Goal: Check status: Check status

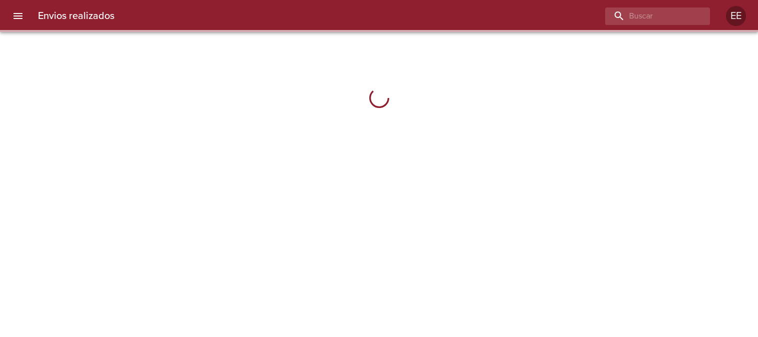
click at [640, 11] on input "buscar" at bounding box center [649, 15] width 88 height 17
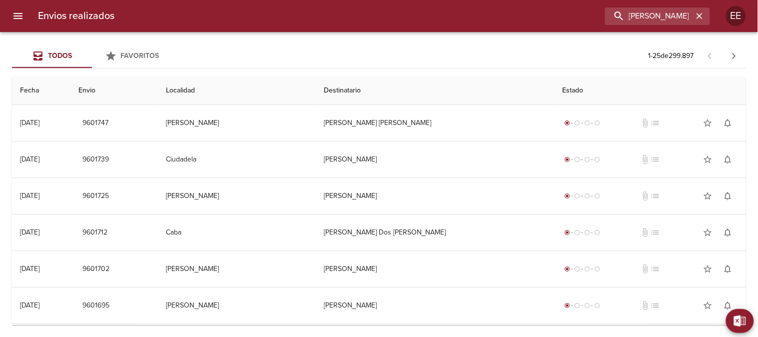
type input "Tiago Natalio Molina"
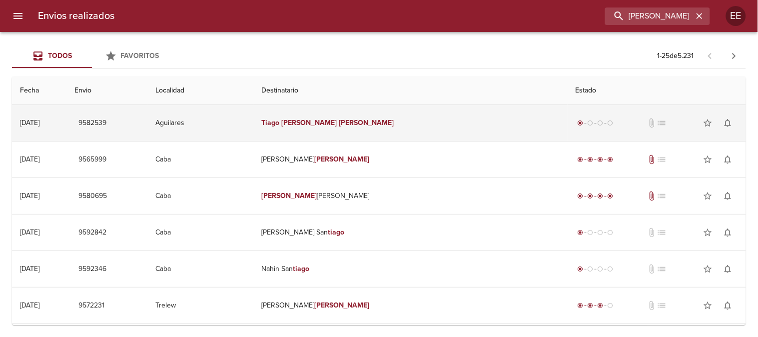
click at [253, 130] on td "Aguilares" at bounding box center [200, 123] width 106 height 36
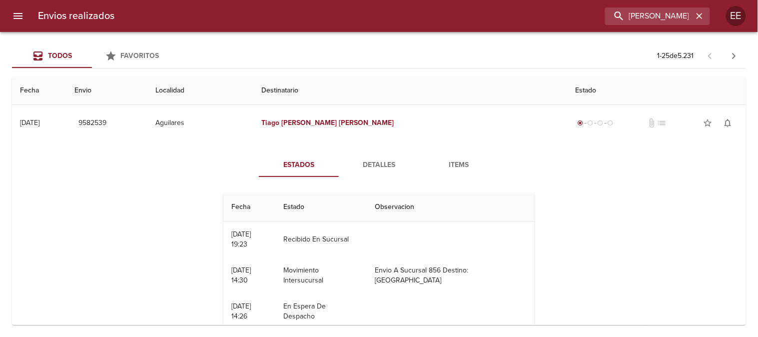
click at [365, 162] on span "Detalles" at bounding box center [379, 165] width 68 height 12
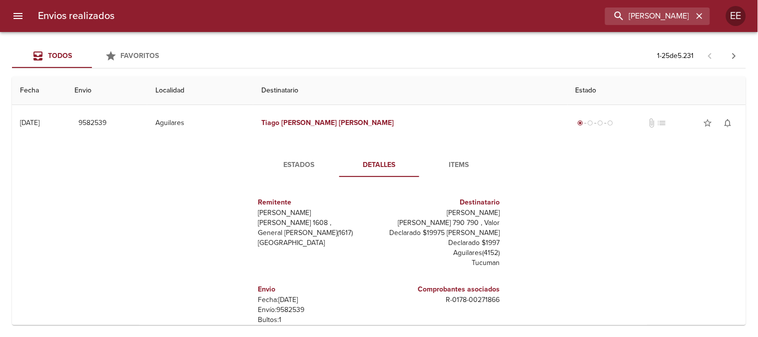
scroll to position [15, 0]
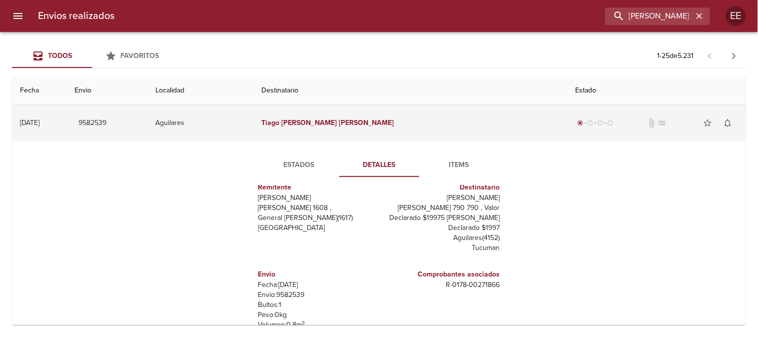
click at [147, 132] on td "9582539" at bounding box center [106, 123] width 81 height 36
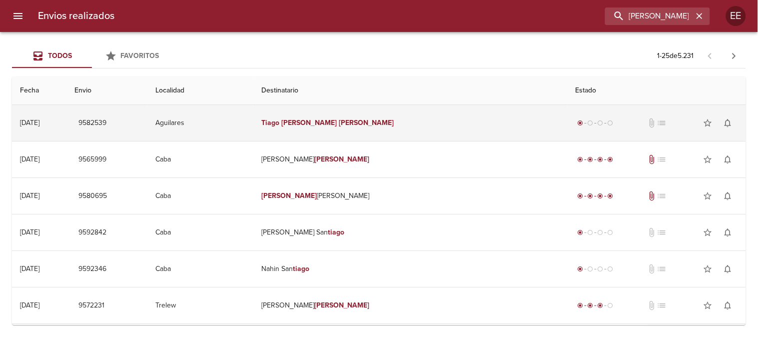
click at [147, 132] on td "9582539" at bounding box center [106, 123] width 81 height 36
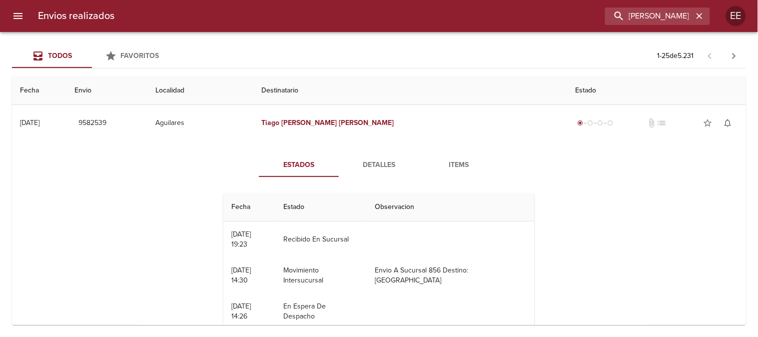
click at [397, 166] on span "Detalles" at bounding box center [379, 165] width 68 height 12
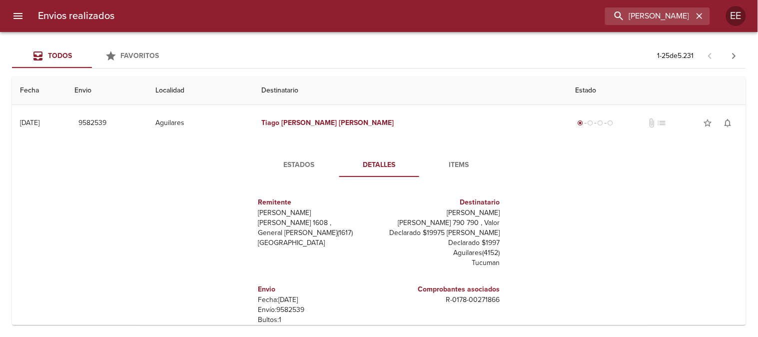
click at [281, 168] on span "Estados" at bounding box center [299, 165] width 68 height 12
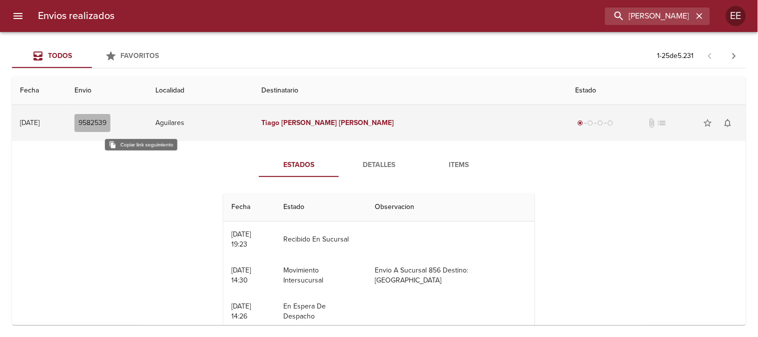
click at [106, 125] on span "9582539" at bounding box center [92, 123] width 28 height 12
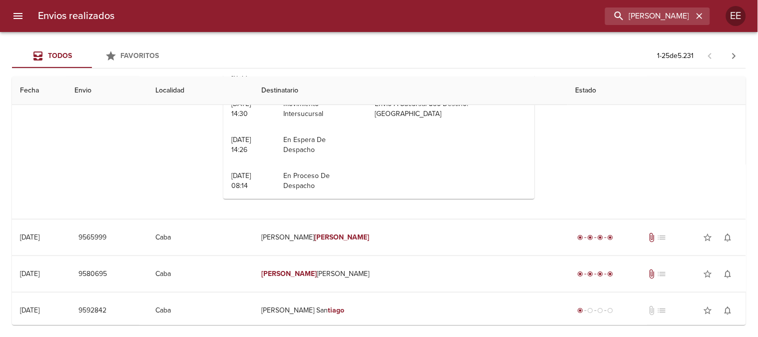
scroll to position [0, 0]
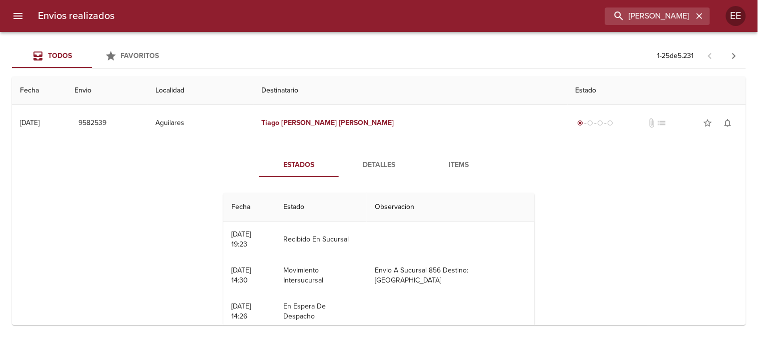
click at [370, 170] on span "Detalles" at bounding box center [379, 165] width 68 height 12
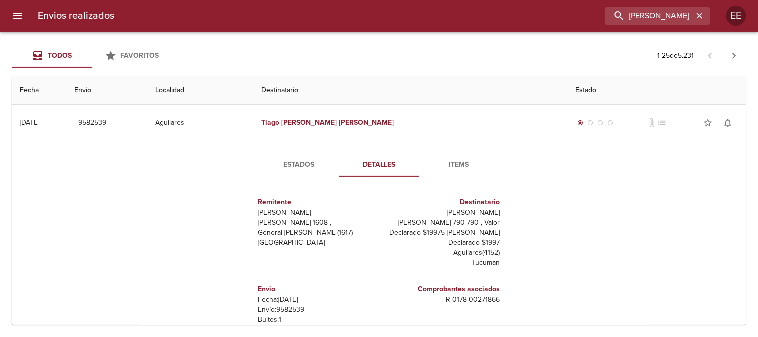
click at [289, 172] on button "Estados" at bounding box center [299, 165] width 80 height 24
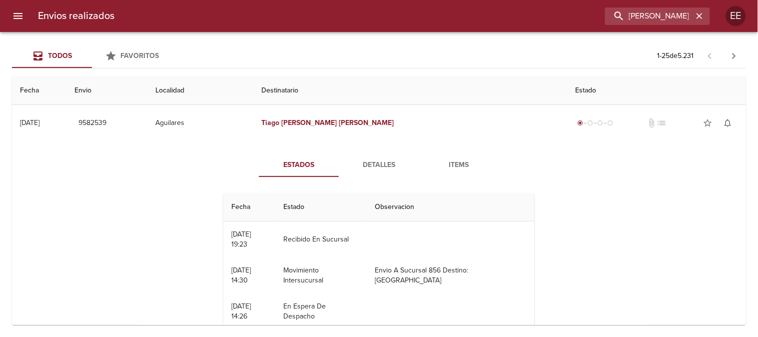
scroll to position [55, 0]
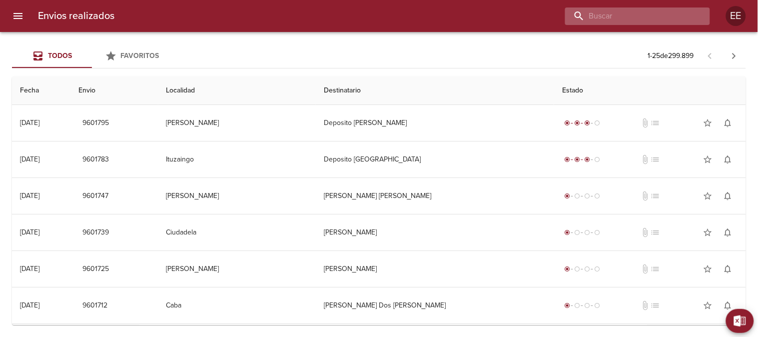
click at [648, 15] on input "buscar" at bounding box center [629, 15] width 128 height 17
paste input "CHESI GISELA"
type input "CHESI GISELA"
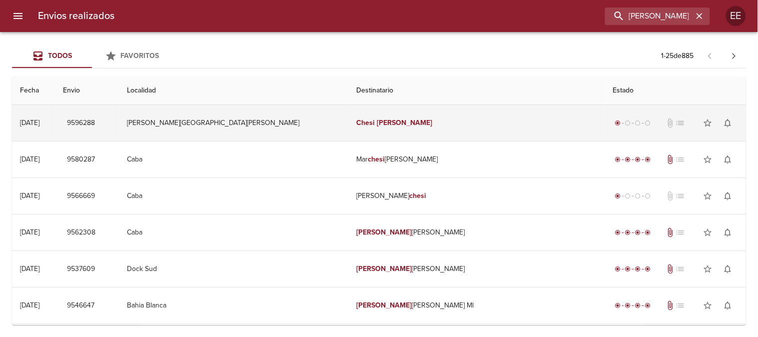
click at [422, 133] on td "Chesi Gisela" at bounding box center [477, 123] width 256 height 36
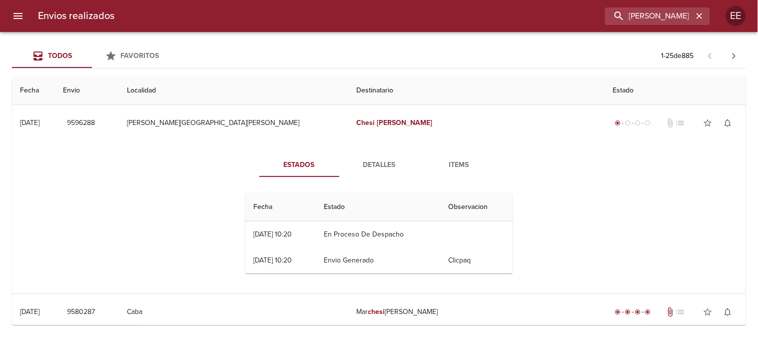
click at [370, 160] on span "Detalles" at bounding box center [379, 165] width 68 height 12
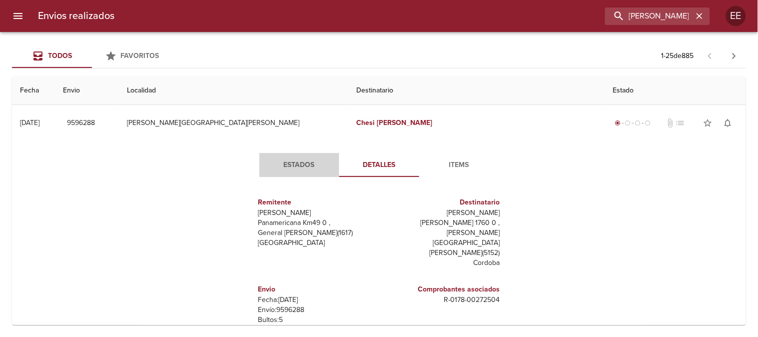
click at [305, 162] on span "Estados" at bounding box center [299, 165] width 68 height 12
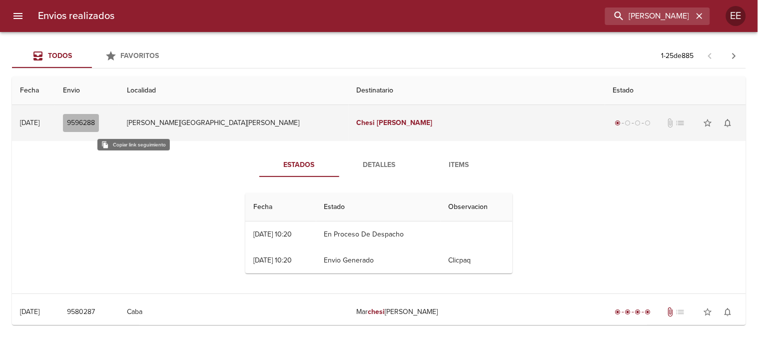
click at [95, 126] on span "9596288" at bounding box center [81, 123] width 28 height 12
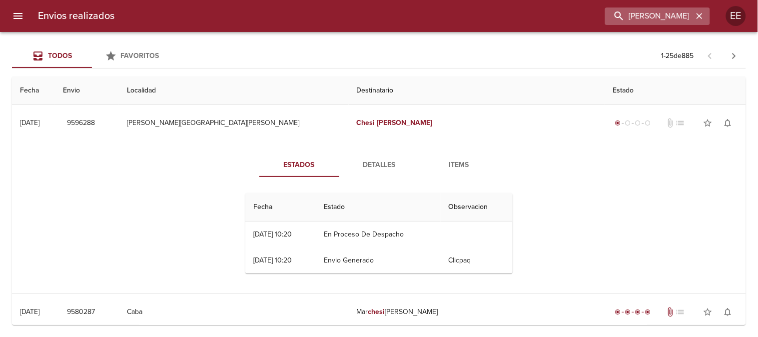
click at [696, 16] on icon "button" at bounding box center [700, 16] width 10 height 10
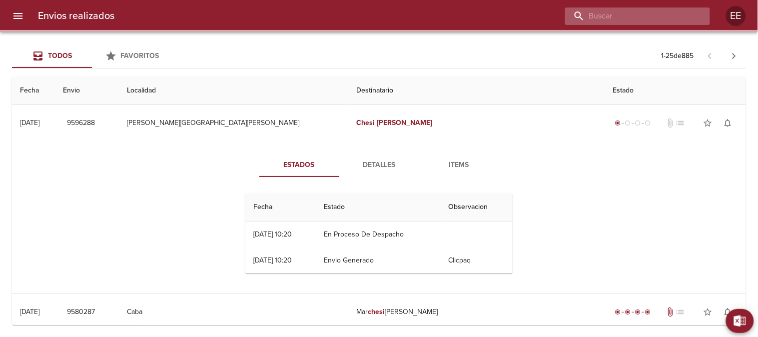
click at [638, 15] on input "buscar" at bounding box center [629, 15] width 128 height 17
paste input "Tiago Natalio Molina"
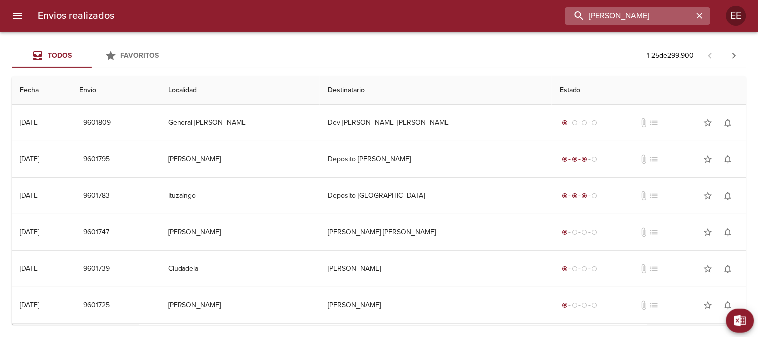
type input "Tiago Natalio Molina"
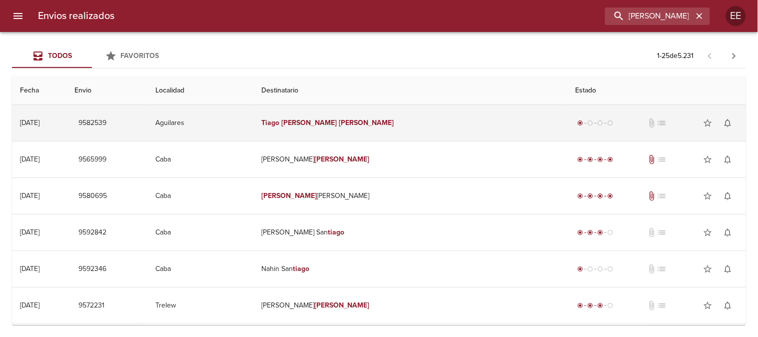
click at [434, 120] on td "Tiago Natalio Molina" at bounding box center [410, 123] width 314 height 36
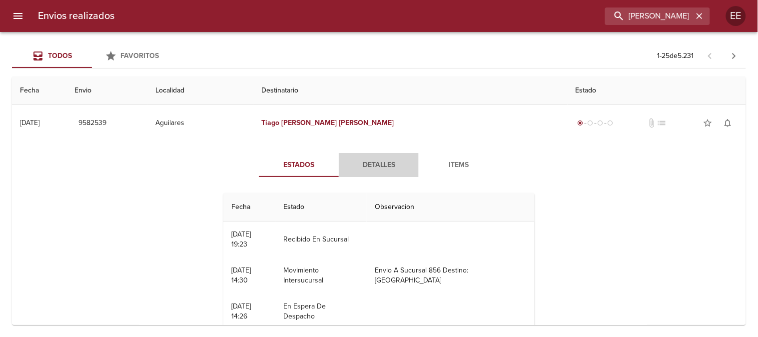
click at [366, 168] on span "Detalles" at bounding box center [379, 165] width 68 height 12
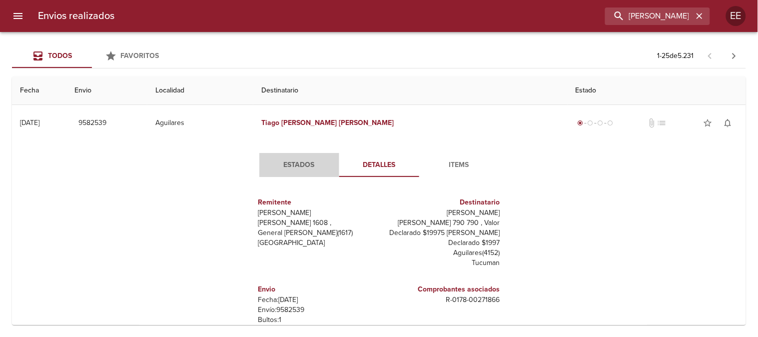
click at [296, 170] on span "Estados" at bounding box center [299, 165] width 68 height 12
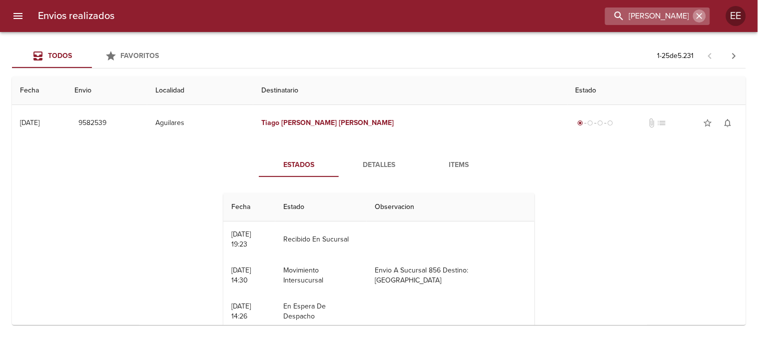
click at [702, 12] on icon "button" at bounding box center [700, 16] width 10 height 10
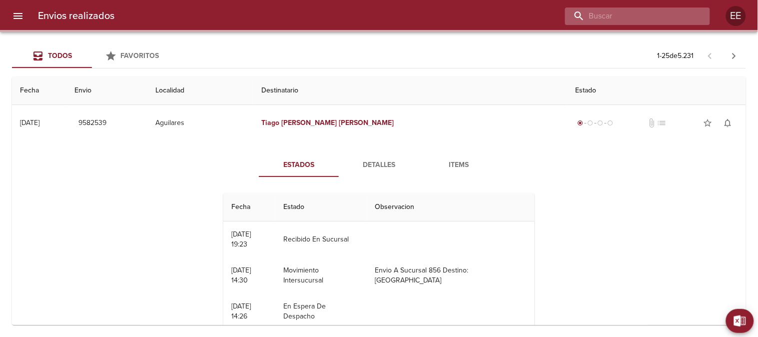
click at [651, 16] on input "buscar" at bounding box center [629, 15] width 128 height 17
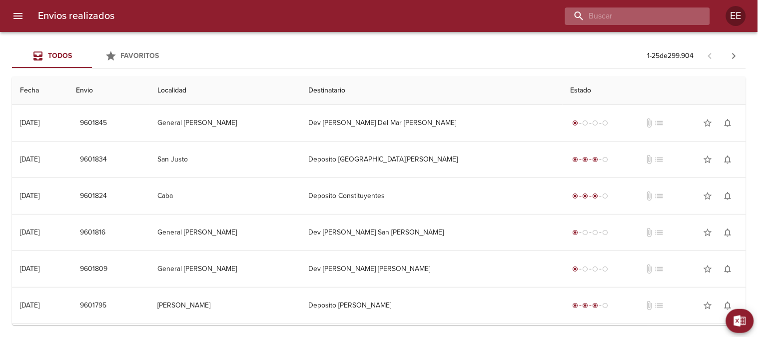
paste input "Calle 21 N°164"
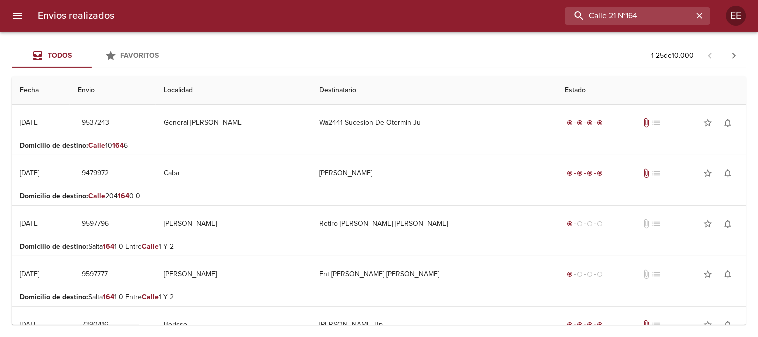
drag, startPoint x: 660, startPoint y: 21, endPoint x: 562, endPoint y: 19, distance: 98.0
click at [562, 19] on div "Calle 21 N°164" at bounding box center [416, 15] width 588 height 17
paste input "9572431"
type input "9572431"
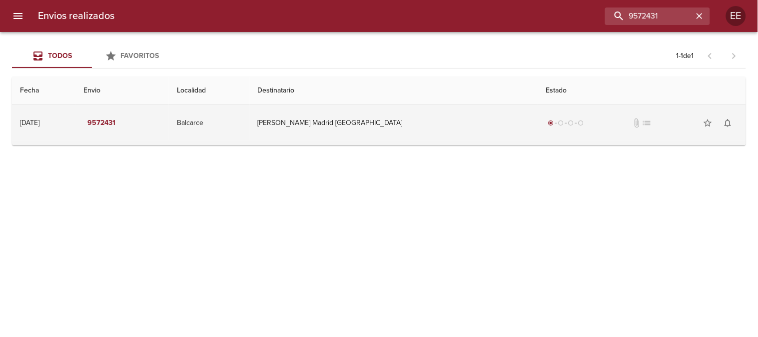
click at [250, 136] on td "Balcarce" at bounding box center [209, 123] width 81 height 36
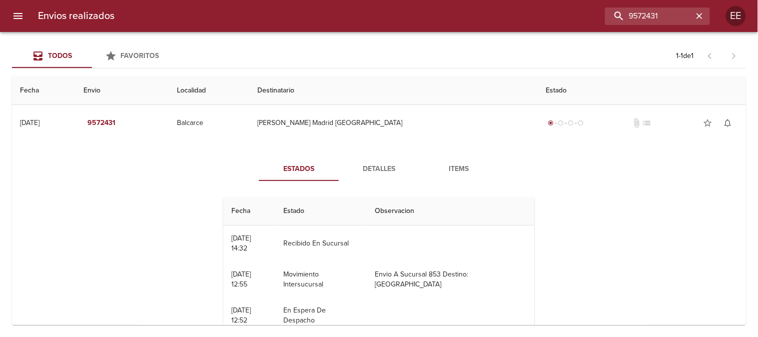
click at [383, 167] on span "Detalles" at bounding box center [379, 169] width 68 height 12
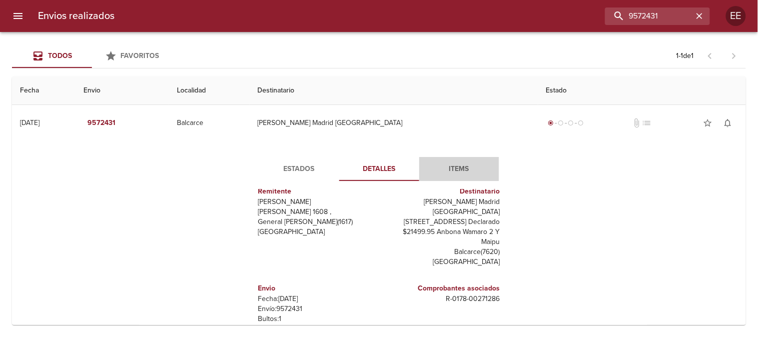
click at [466, 171] on span "Items" at bounding box center [459, 169] width 68 height 12
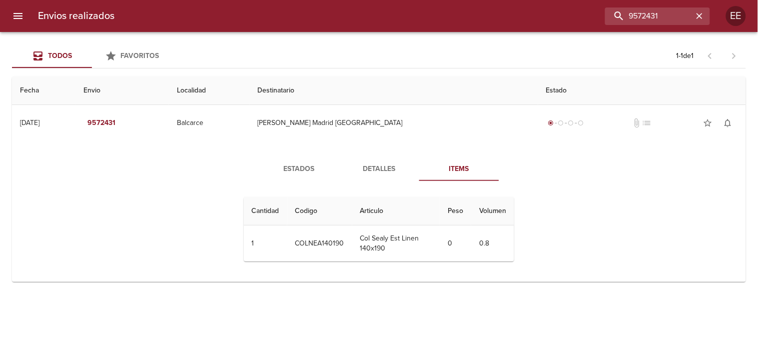
click at [297, 165] on span "Estados" at bounding box center [299, 169] width 68 height 12
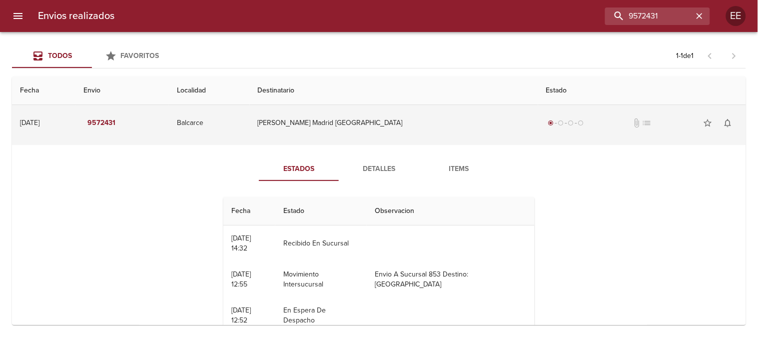
click at [169, 124] on td "9572431" at bounding box center [121, 123] width 93 height 36
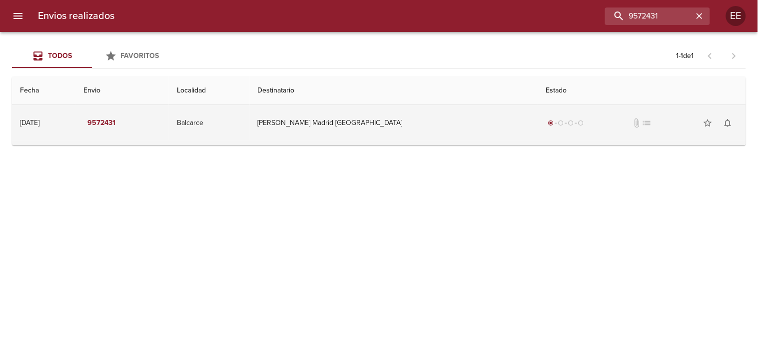
click at [250, 127] on td "Balcarce" at bounding box center [209, 123] width 81 height 36
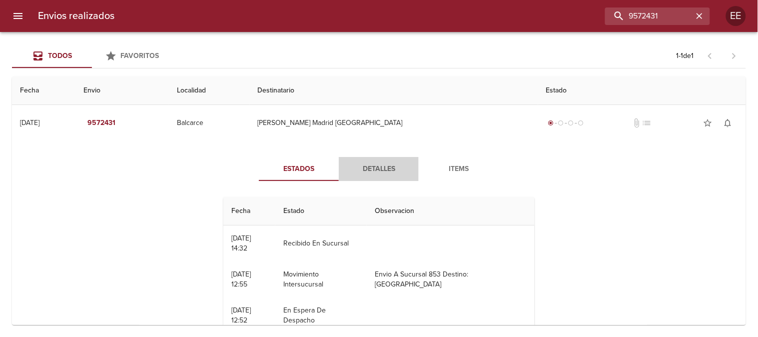
click at [362, 171] on span "Detalles" at bounding box center [379, 169] width 68 height 12
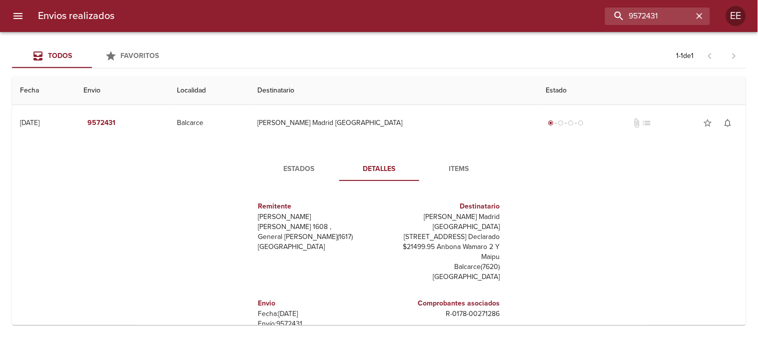
click at [443, 164] on span "Items" at bounding box center [459, 169] width 68 height 12
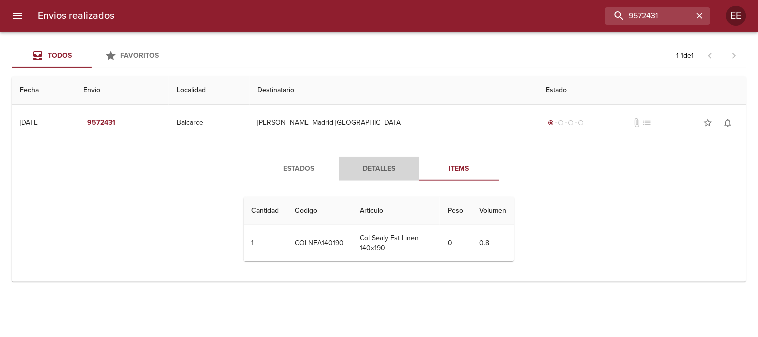
click at [383, 173] on span "Detalles" at bounding box center [379, 169] width 68 height 12
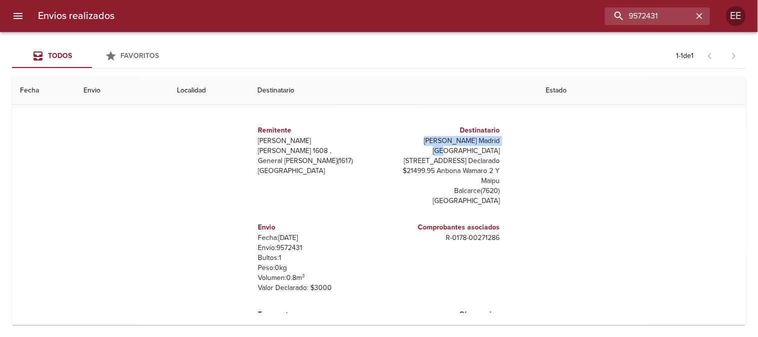
drag, startPoint x: 406, startPoint y: 140, endPoint x: 491, endPoint y: 142, distance: 85.0
click at [494, 143] on div "Destinatario Leandro Germán Madrid Bp Calle 21 164 21 , Valor Declarado $21499.…" at bounding box center [441, 165] width 125 height 97
copy p "Leandro Germán Madrid Bp"
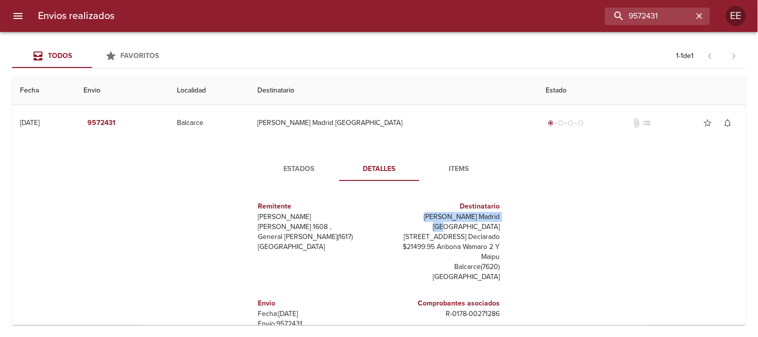
click at [289, 163] on span "Estados" at bounding box center [299, 169] width 68 height 12
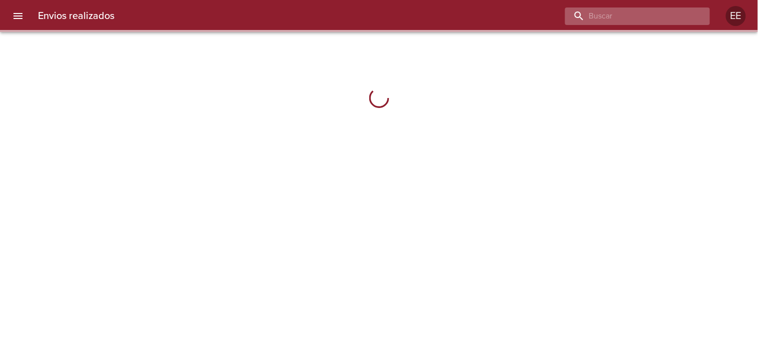
click at [644, 15] on input "buscar" at bounding box center [629, 15] width 128 height 17
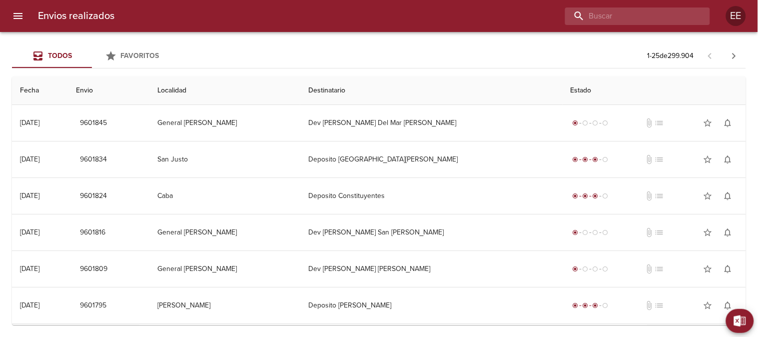
paste input "Sin movimientos."
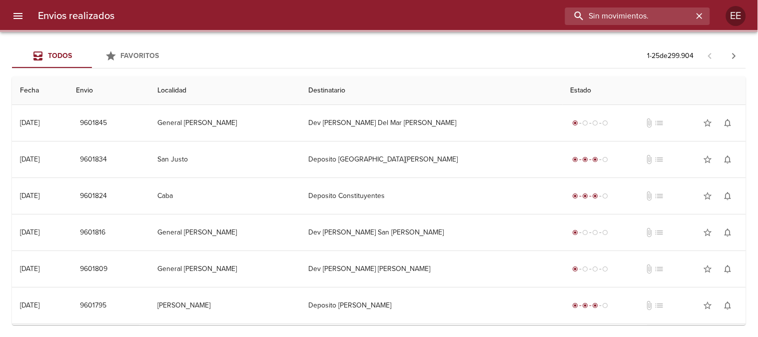
drag, startPoint x: 662, startPoint y: 18, endPoint x: 443, endPoint y: 21, distance: 219.0
click at [443, 21] on div "Sin movimientos." at bounding box center [416, 15] width 588 height 17
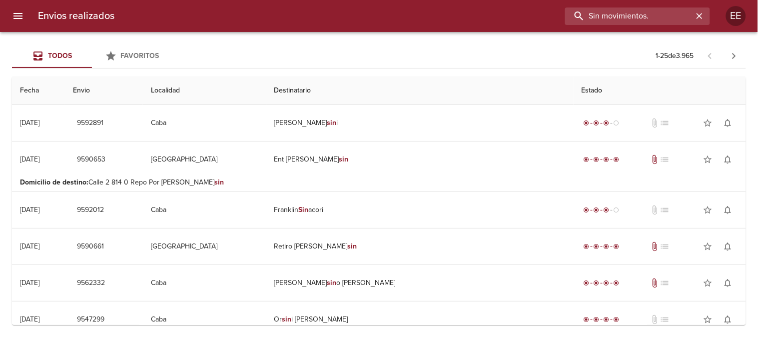
paste input "LEANDRO GERMÁN MADRID BP"
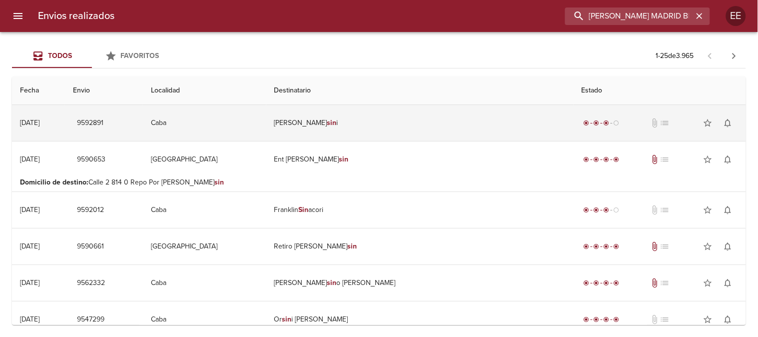
scroll to position [0, 16]
type input "LEANDRO GERMÁN MADRID BP"
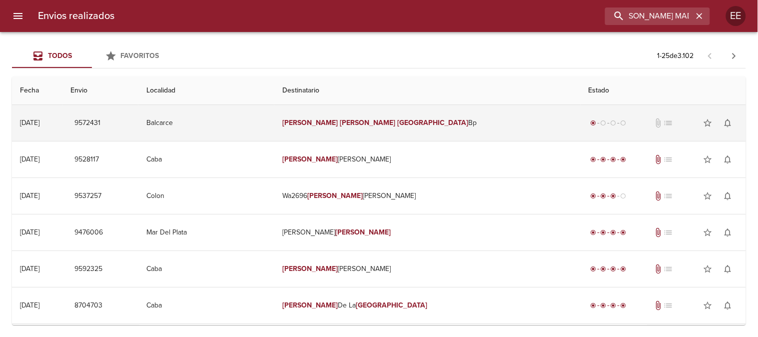
click at [475, 132] on td "Leandro Germán Madrid Bp" at bounding box center [427, 123] width 306 height 36
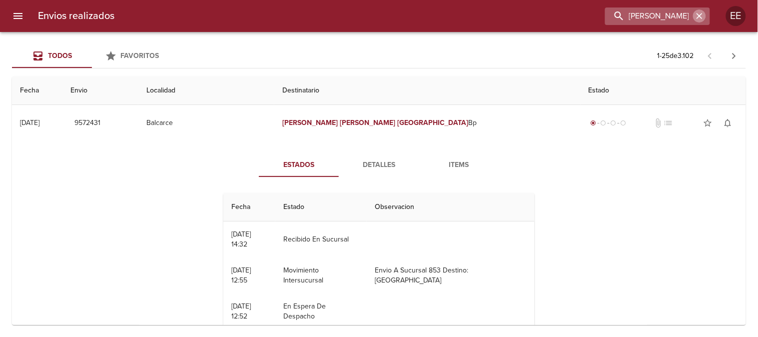
click at [705, 16] on icon "button" at bounding box center [700, 16] width 10 height 10
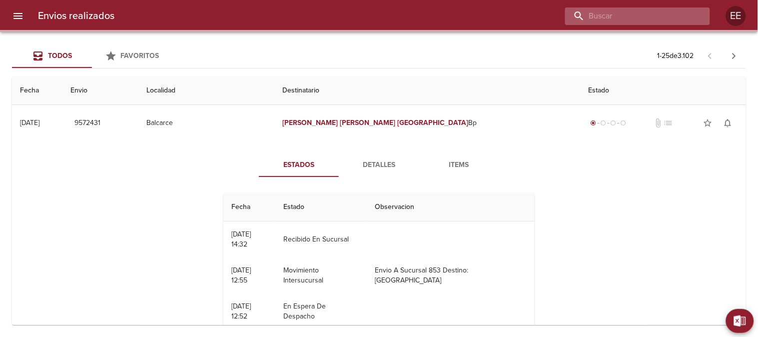
click at [653, 13] on input "buscar" at bounding box center [629, 15] width 128 height 17
paste input "Daniela Molina marino"
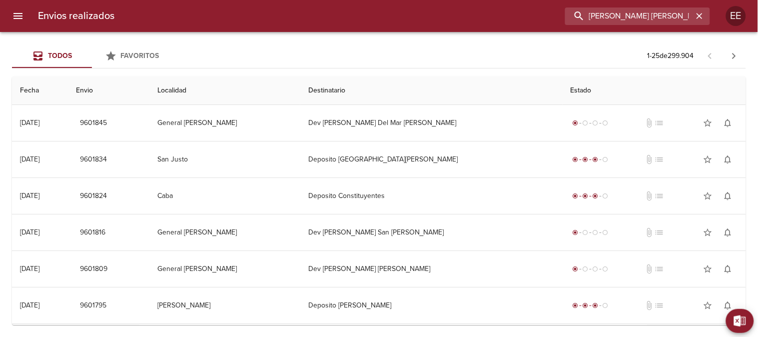
type input "Daniela Molina marino"
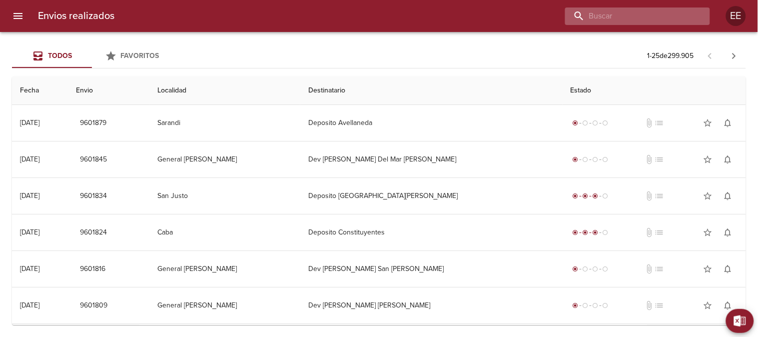
click at [648, 14] on input "buscar" at bounding box center [629, 15] width 128 height 17
paste input "[PERSON_NAME]"
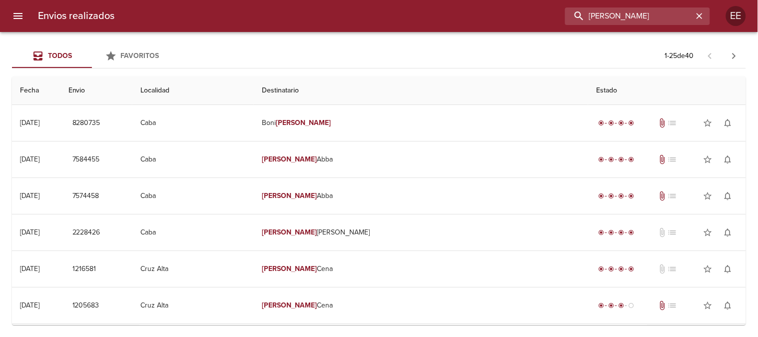
drag, startPoint x: 630, startPoint y: 12, endPoint x: 492, endPoint y: 16, distance: 138.5
click at [492, 16] on div "Ayrton Aa" at bounding box center [416, 15] width 588 height 17
paste input "PER11700107630"
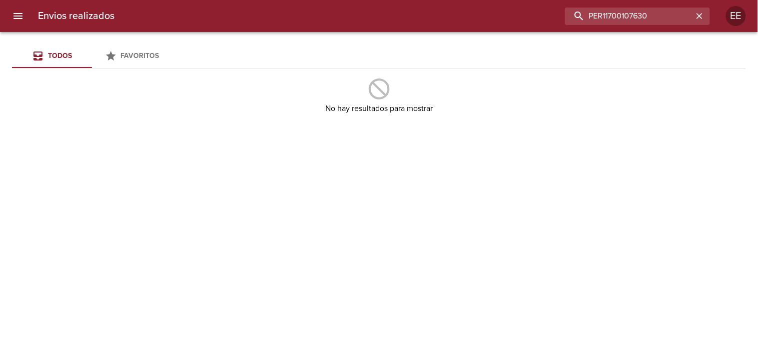
drag, startPoint x: 659, startPoint y: 15, endPoint x: 537, endPoint y: 12, distance: 122.0
click at [537, 12] on div "PER11700107630" at bounding box center [416, 15] width 588 height 17
paste input "Ayrton Aab"
type input "Ayrton Aab"
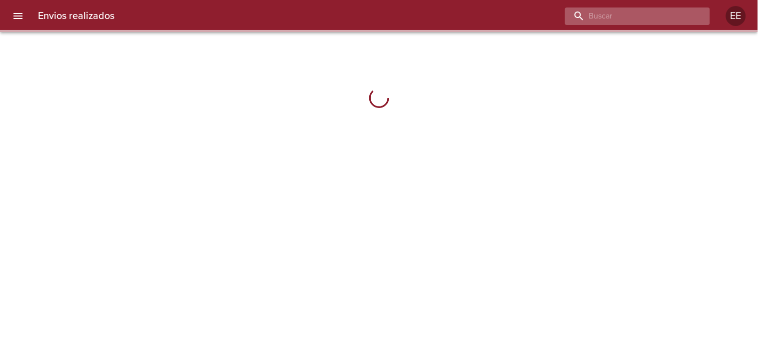
click at [646, 18] on input "buscar" at bounding box center [629, 15] width 128 height 17
paste input "[PERSON_NAME]"
type input "[PERSON_NAME]"
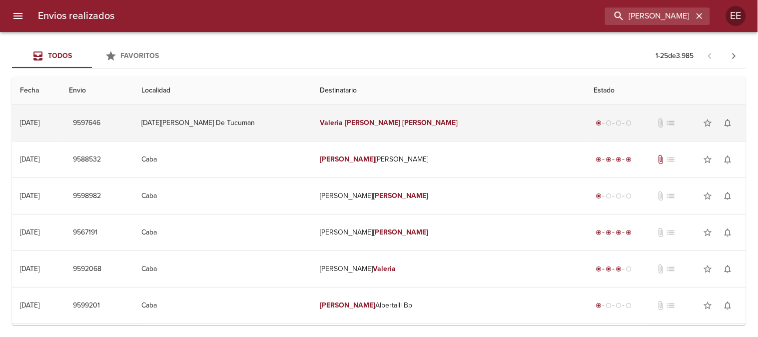
click at [453, 128] on td "[PERSON_NAME]" at bounding box center [449, 123] width 274 height 36
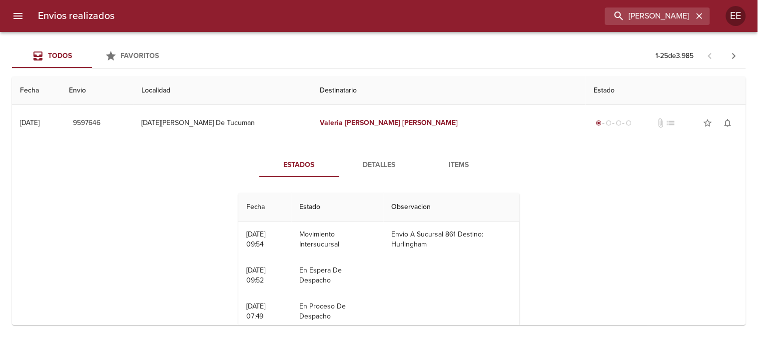
click at [367, 161] on span "Detalles" at bounding box center [379, 165] width 68 height 12
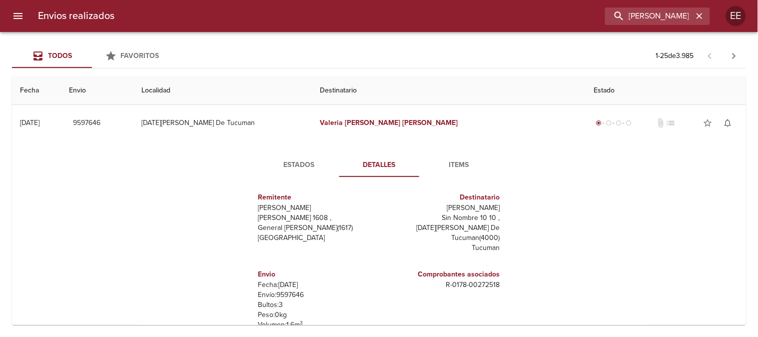
click at [298, 162] on span "Estados" at bounding box center [299, 165] width 68 height 12
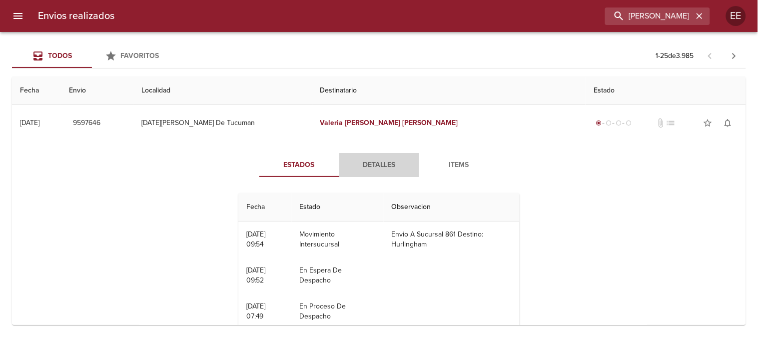
click at [370, 167] on span "Detalles" at bounding box center [379, 165] width 68 height 12
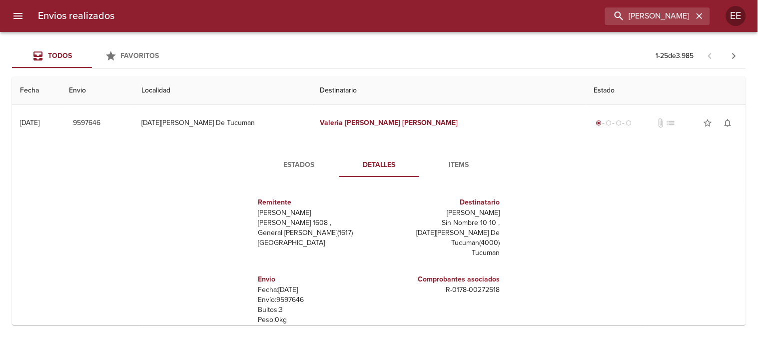
click at [444, 165] on span "Items" at bounding box center [459, 165] width 68 height 12
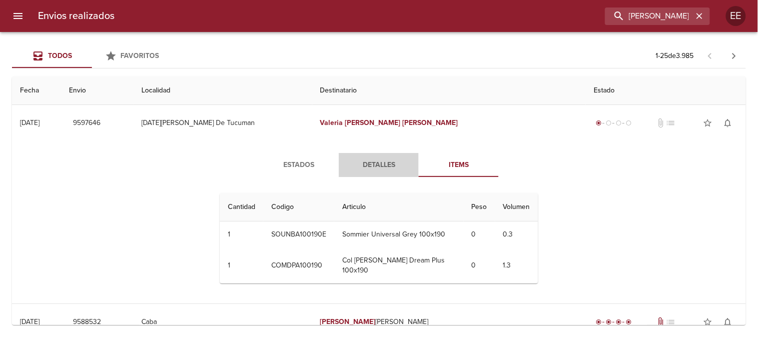
click at [371, 164] on span "Detalles" at bounding box center [379, 165] width 68 height 12
